Goal: Obtain resource: Obtain resource

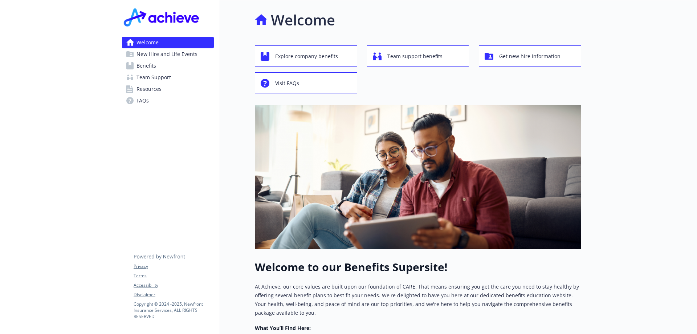
click at [162, 90] on link "Resources" at bounding box center [168, 89] width 92 height 12
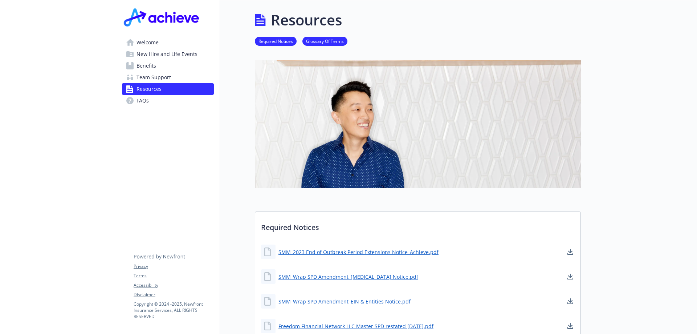
click at [144, 61] on span "Benefits" at bounding box center [147, 66] width 20 height 12
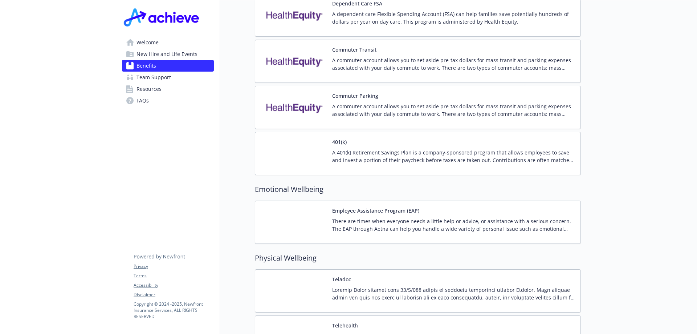
scroll to position [1307, 0]
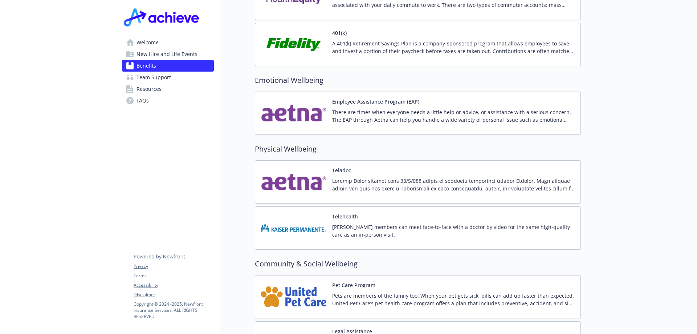
click at [157, 54] on span "New Hire and Life Events" at bounding box center [167, 54] width 61 height 12
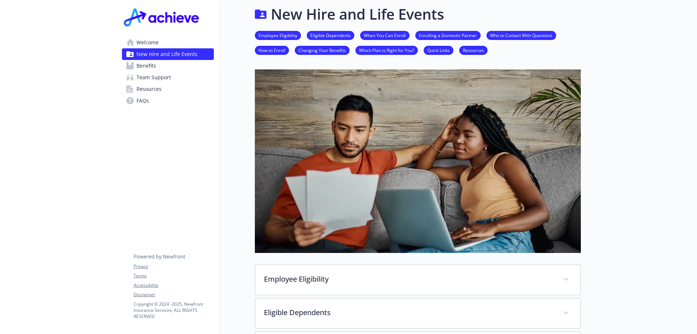
scroll to position [446, 0]
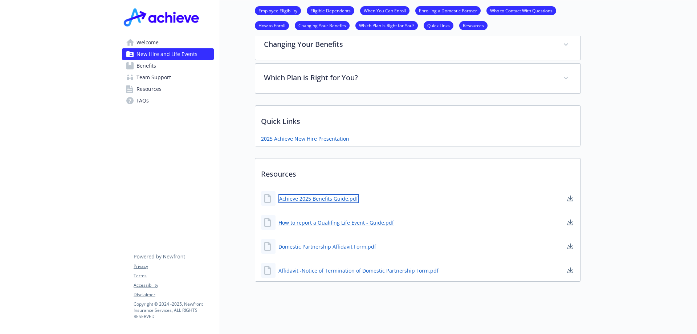
click at [312, 194] on link "Achieve 2025 Benefits Guide.pdf" at bounding box center [319, 198] width 80 height 9
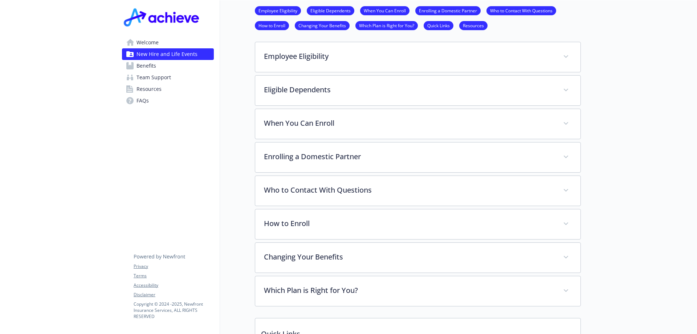
scroll to position [83, 0]
